Goal: Information Seeking & Learning: Check status

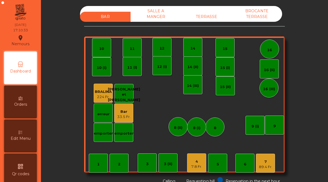
click at [194, 167] on div "7.8 Fr." at bounding box center [196, 166] width 11 height 5
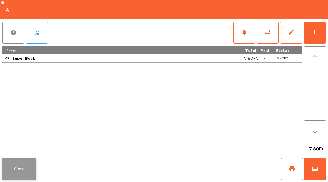
click at [25, 169] on button "Close" at bounding box center [19, 169] width 34 height 22
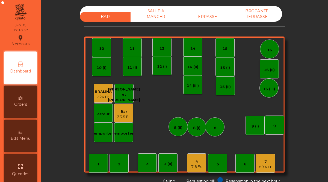
click at [273, 165] on div "7 89.4 Fr." at bounding box center [265, 163] width 19 height 19
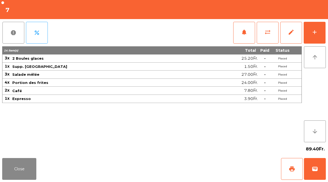
click at [19, 157] on div "Close print wallet" at bounding box center [164, 169] width 328 height 26
click at [21, 174] on button "Close" at bounding box center [19, 169] width 34 height 22
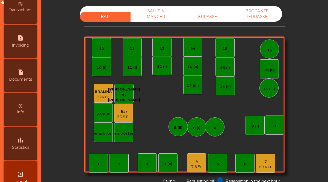
scroll to position [281, 0]
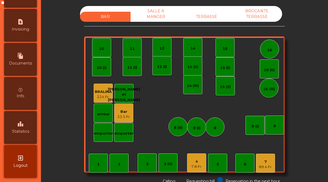
click at [27, 130] on span "Statistics" at bounding box center [20, 132] width 17 height 6
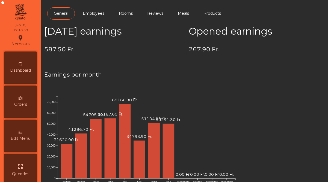
click at [22, 61] on div "Dashboard" at bounding box center [20, 68] width 33 height 33
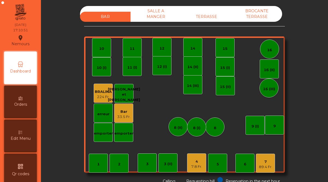
click at [196, 167] on div "7.8 Fr." at bounding box center [196, 166] width 11 height 5
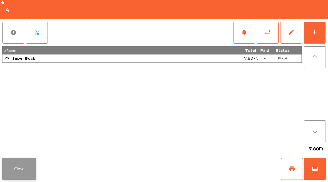
click at [26, 167] on button "Close" at bounding box center [19, 169] width 34 height 22
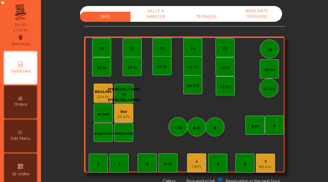
click at [206, 14] on div "TERRASSE" at bounding box center [206, 17] width 50 height 10
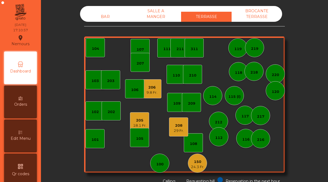
click at [140, 118] on div "205" at bounding box center [139, 120] width 13 height 5
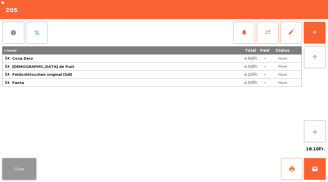
click at [15, 170] on button "Close" at bounding box center [19, 169] width 34 height 22
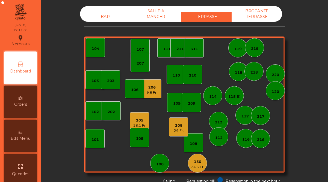
click at [148, 91] on div "9.8 Fr." at bounding box center [151, 92] width 11 height 5
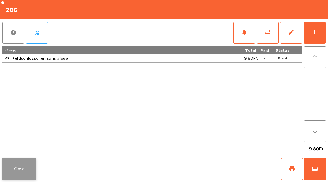
click at [22, 168] on button "Close" at bounding box center [19, 169] width 34 height 22
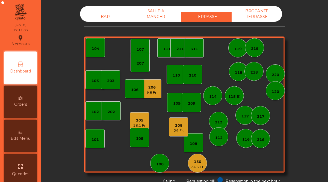
click at [179, 129] on div "29 Fr." at bounding box center [179, 130] width 10 height 5
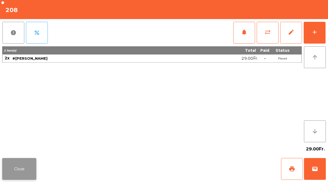
click at [25, 168] on button "Close" at bounding box center [19, 169] width 34 height 22
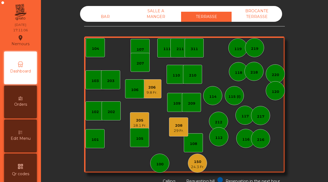
click at [200, 163] on div "150" at bounding box center [197, 161] width 13 height 5
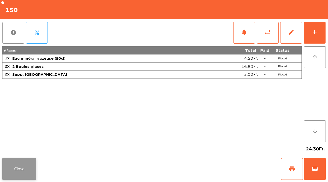
click at [13, 166] on button "Close" at bounding box center [19, 169] width 34 height 22
